Goal: Transaction & Acquisition: Subscribe to service/newsletter

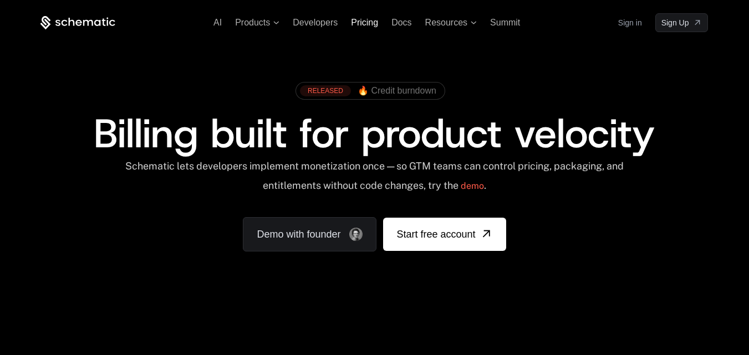
click at [362, 25] on span "Pricing" at bounding box center [364, 22] width 27 height 9
click at [665, 22] on span "Sign Up" at bounding box center [675, 22] width 28 height 11
